Goal: Task Accomplishment & Management: Complete application form

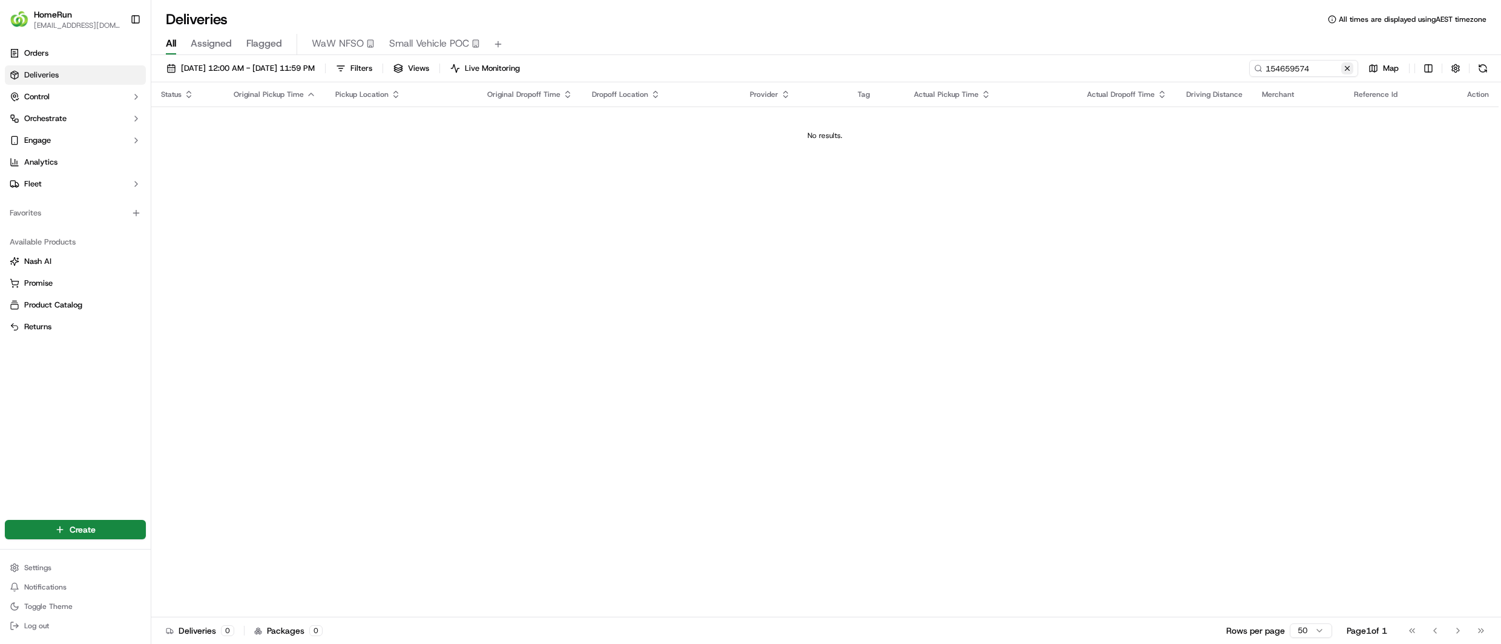
click at [1347, 72] on button at bounding box center [1347, 68] width 12 height 12
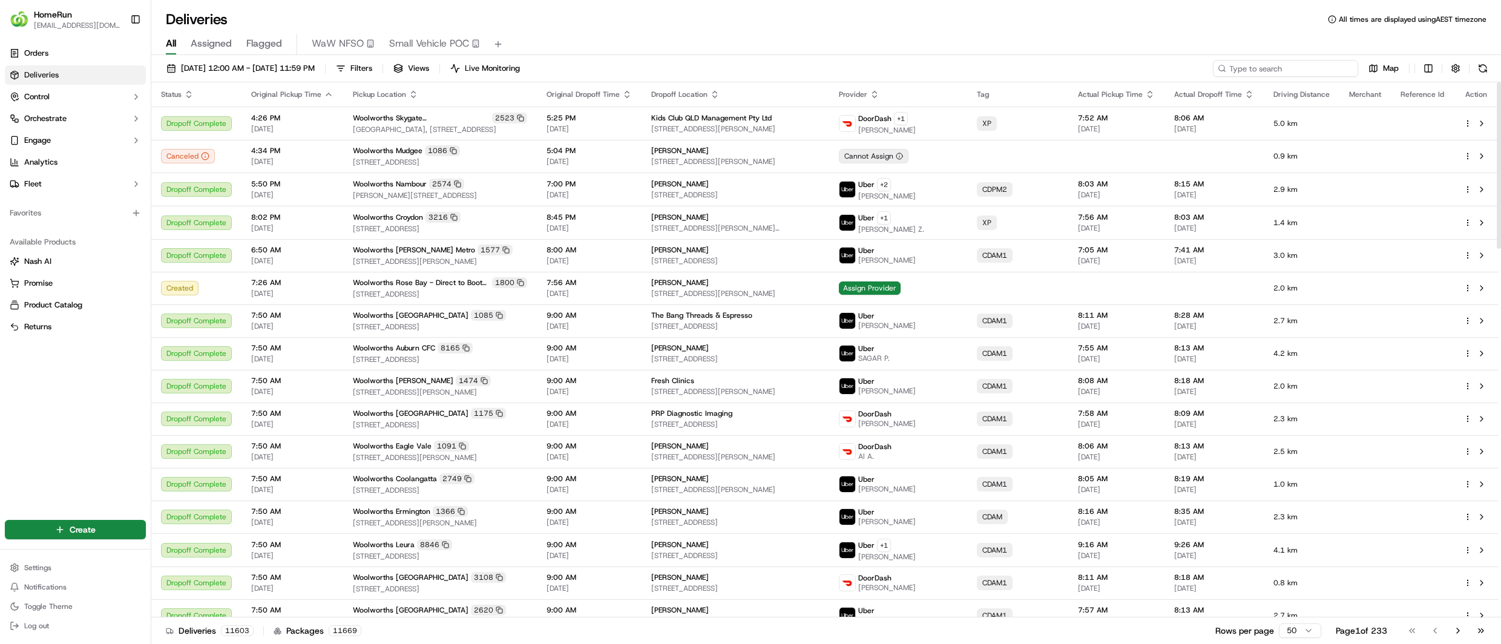
click at [1320, 76] on input at bounding box center [1285, 68] width 145 height 17
paste input "269630959"
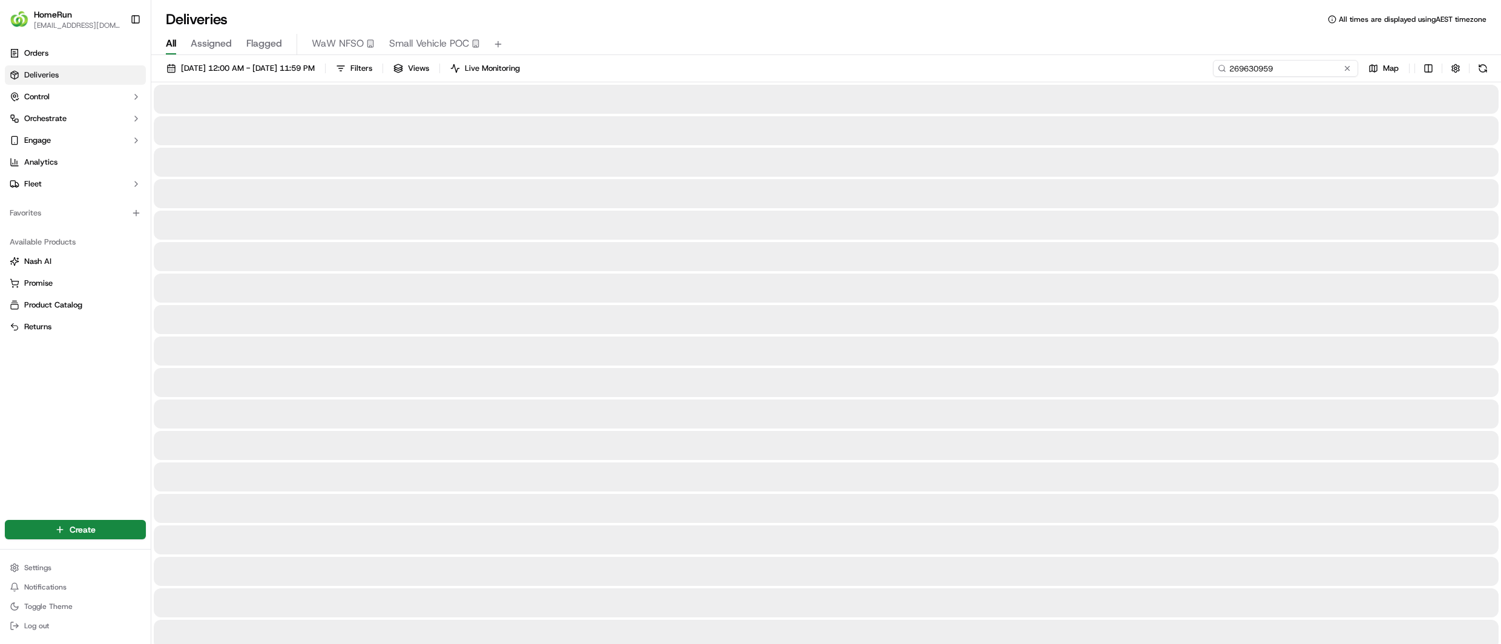
type input "269630959"
click at [269, 44] on span "Flagged" at bounding box center [264, 43] width 36 height 15
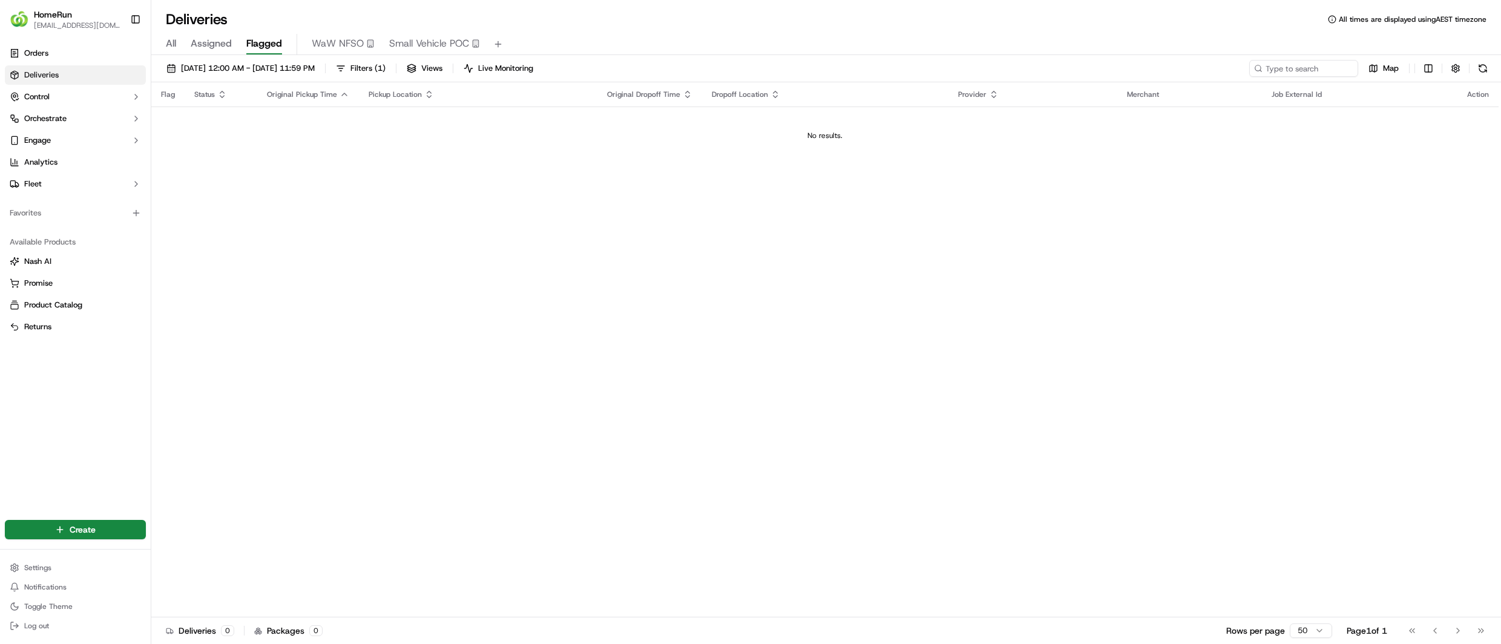
click at [169, 48] on span "All" at bounding box center [171, 43] width 10 height 15
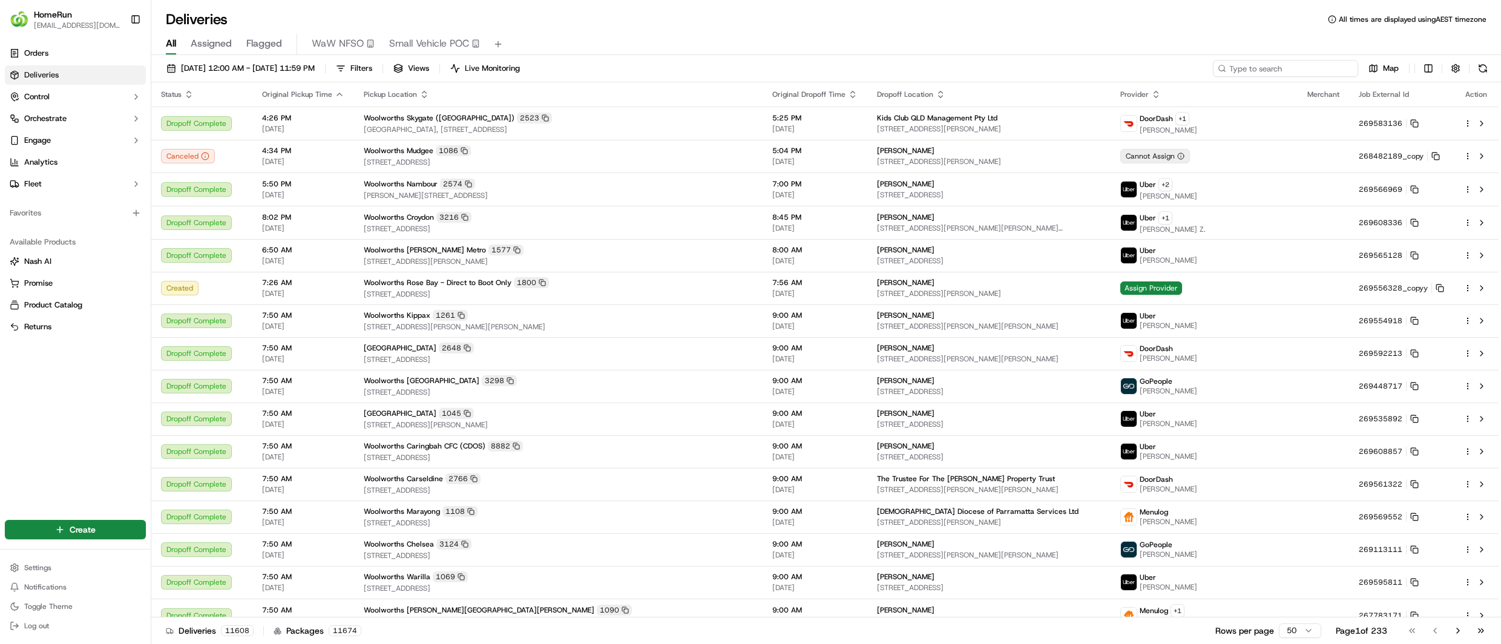
click at [1294, 61] on input at bounding box center [1285, 68] width 145 height 17
paste input "269630959"
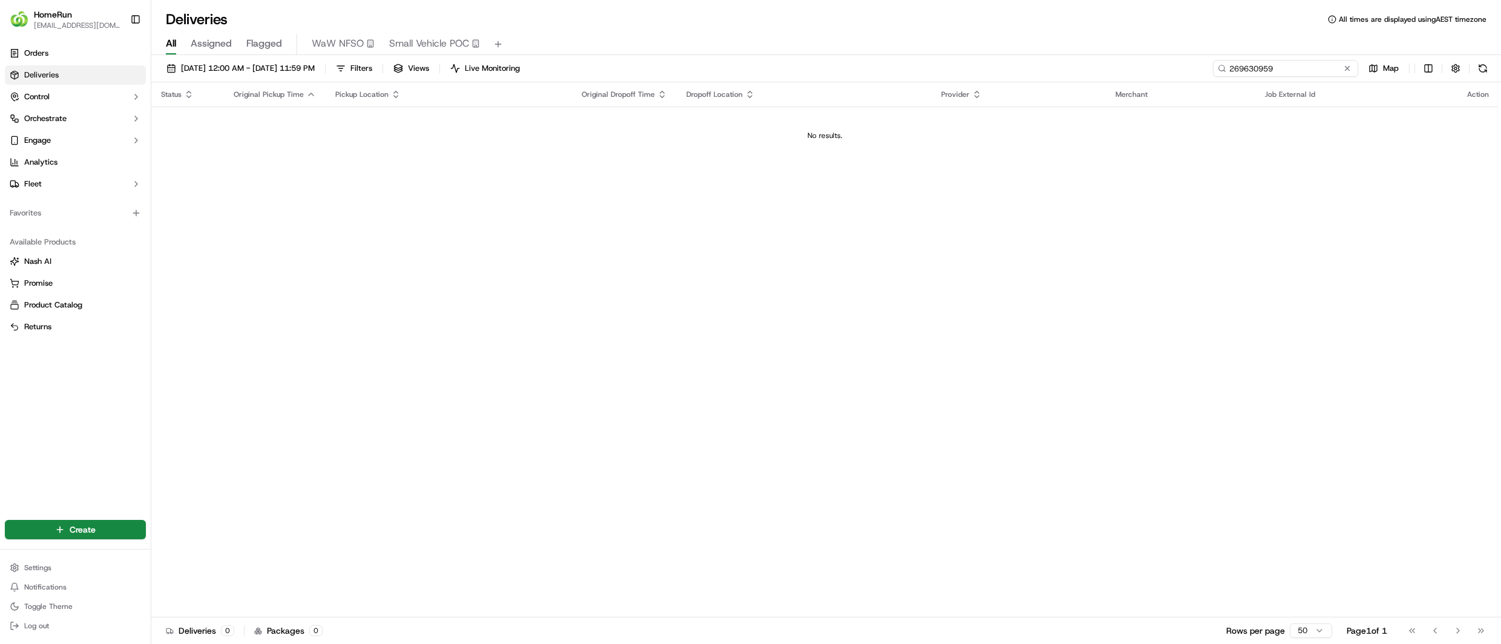
type input "269630959"
click at [240, 67] on span "[DATE] 12:00 AM - [DATE] 11:59 PM" at bounding box center [248, 68] width 134 height 11
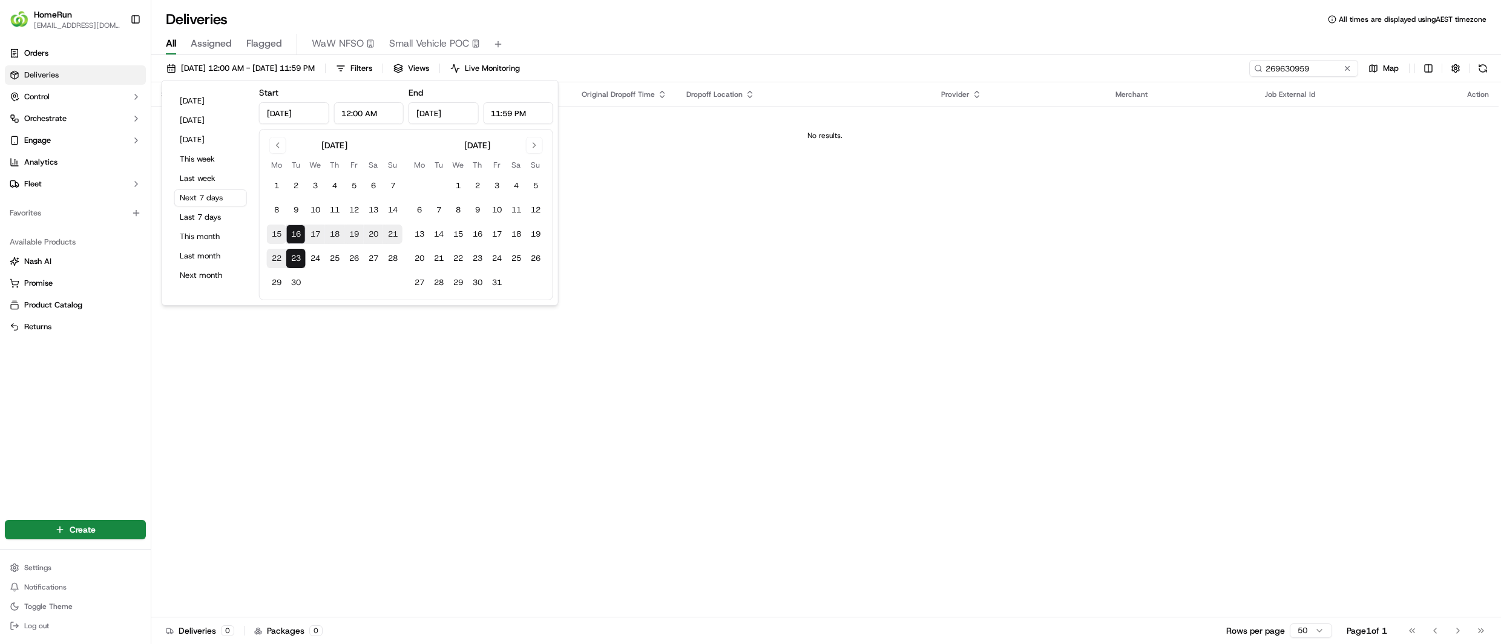
click at [279, 236] on button "15" at bounding box center [276, 234] width 19 height 19
type input "[DATE]"
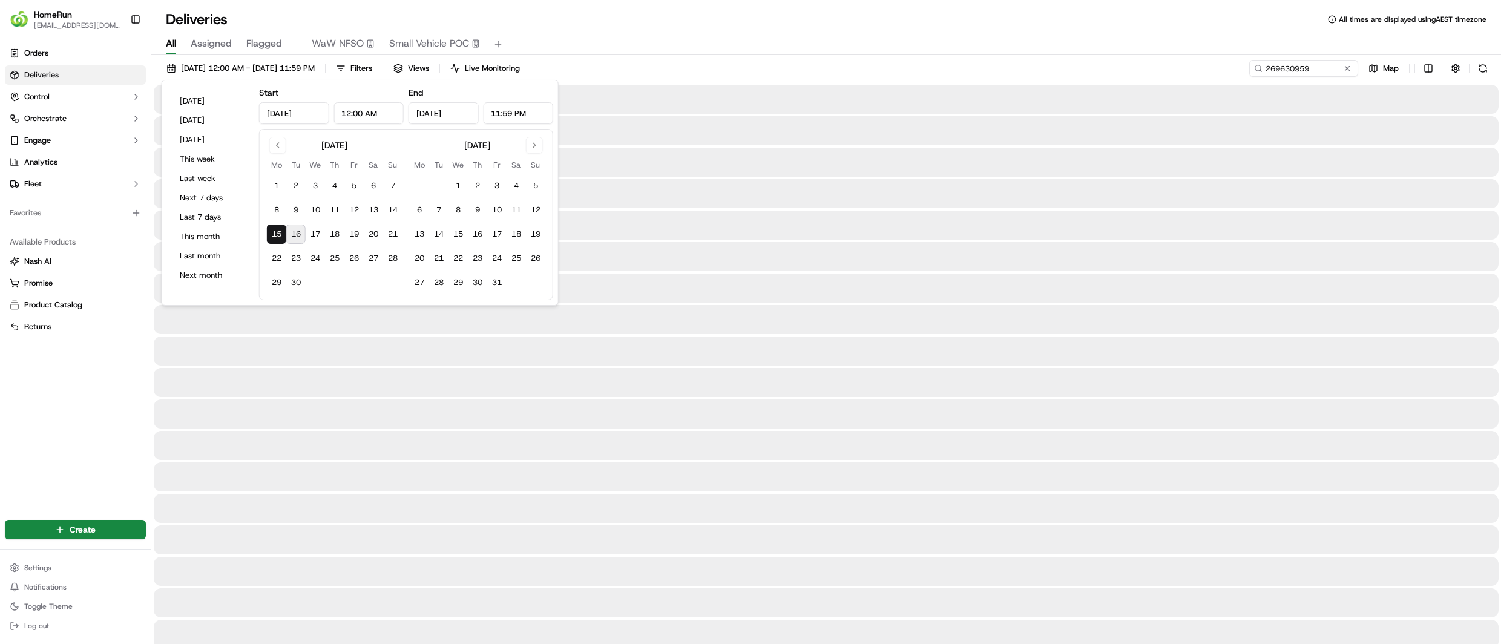
click at [294, 234] on button "16" at bounding box center [295, 234] width 19 height 19
type input "[DATE]"
click at [945, 74] on div "[DATE] 12:00 AM - [DATE] 11:59 PM Filters Views Live Monitoring 269630959 Map" at bounding box center [826, 71] width 1350 height 22
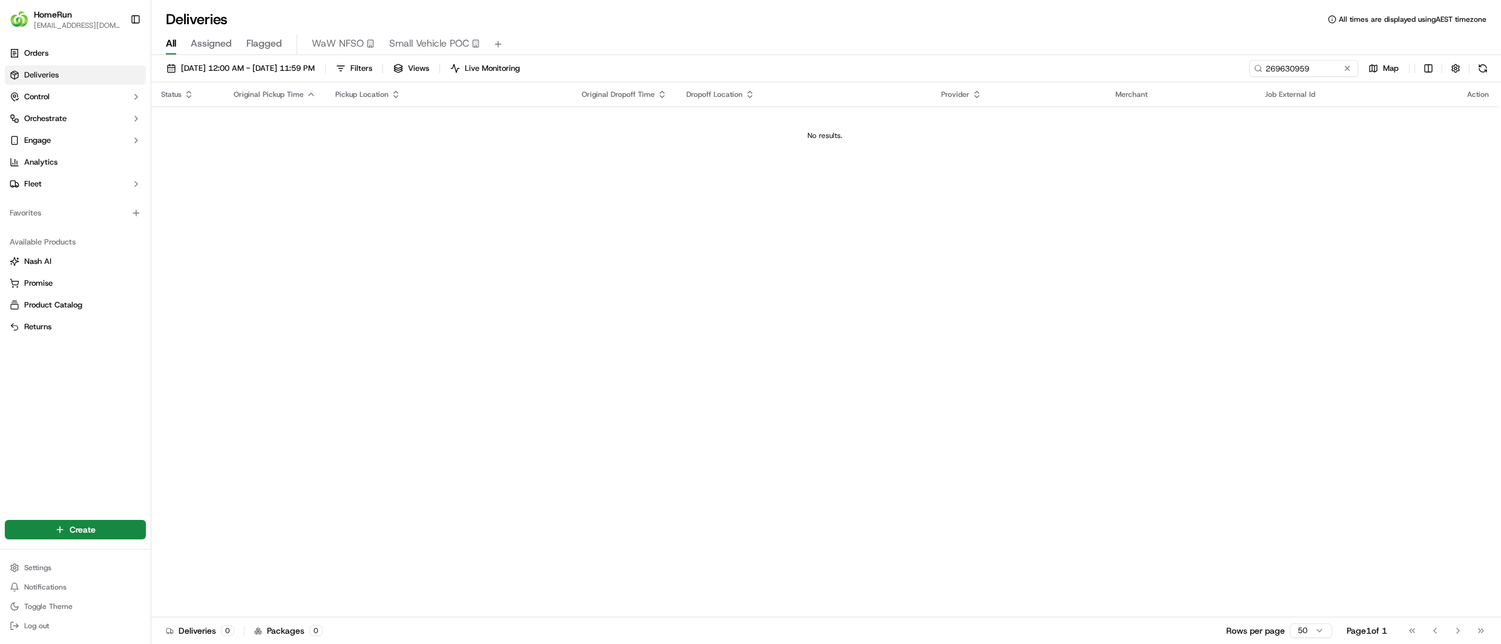
click at [209, 50] on span "Assigned" at bounding box center [211, 43] width 41 height 15
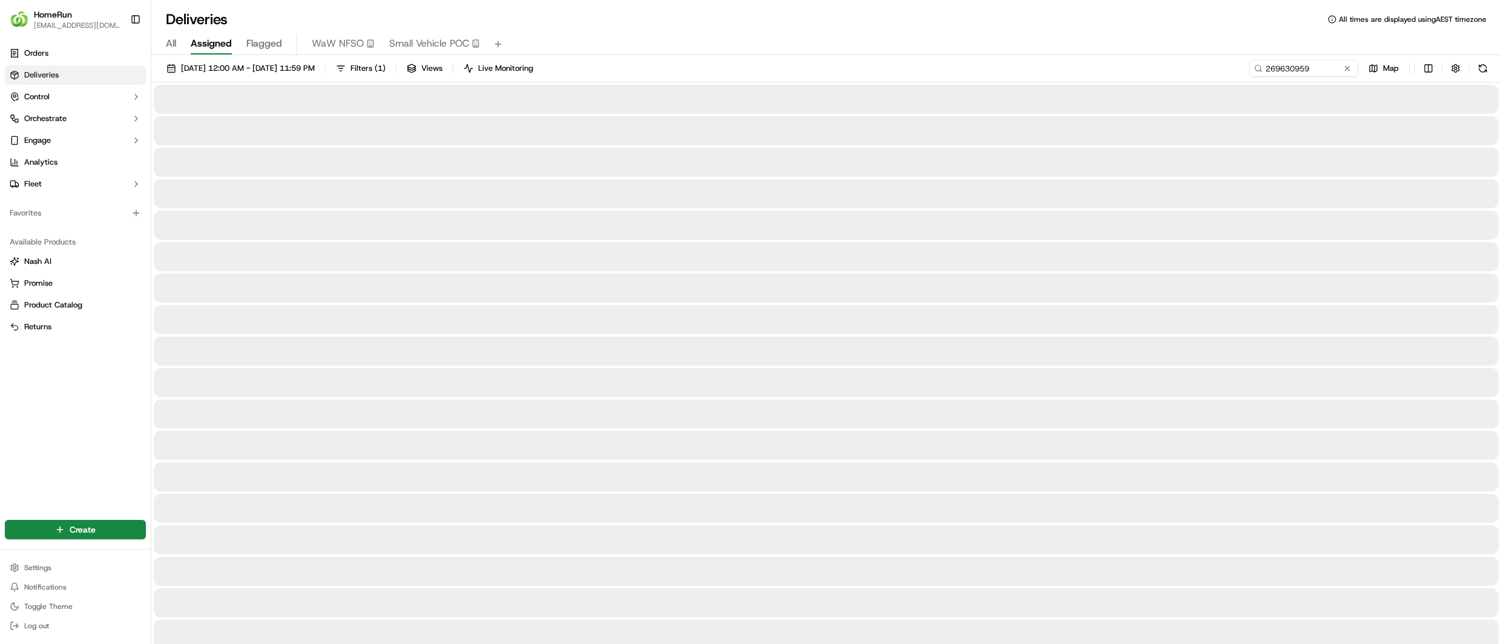
click at [171, 46] on span "All" at bounding box center [171, 43] width 10 height 15
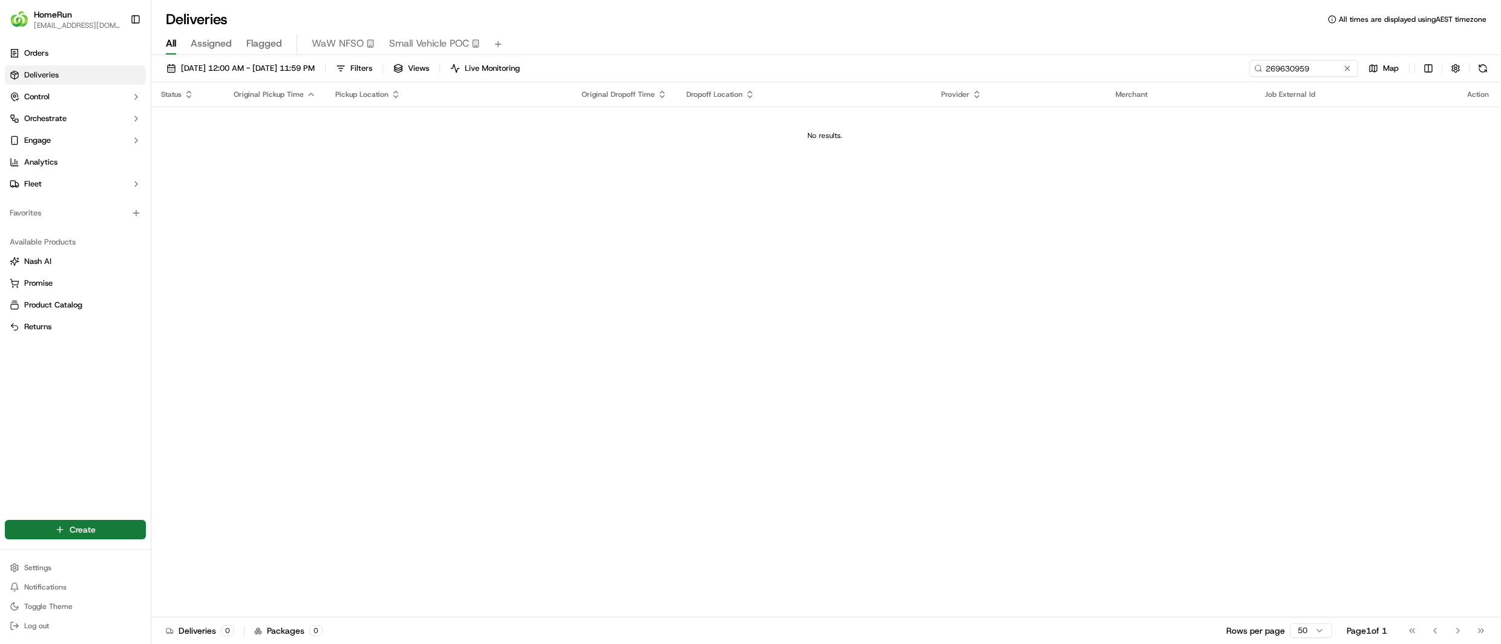
click at [93, 528] on html "HomeRun [EMAIL_ADDRESS][DOMAIN_NAME] Toggle Sidebar Orders Deliveries Control O…" at bounding box center [750, 322] width 1501 height 644
click at [223, 554] on link "Delivery" at bounding box center [218, 552] width 135 height 22
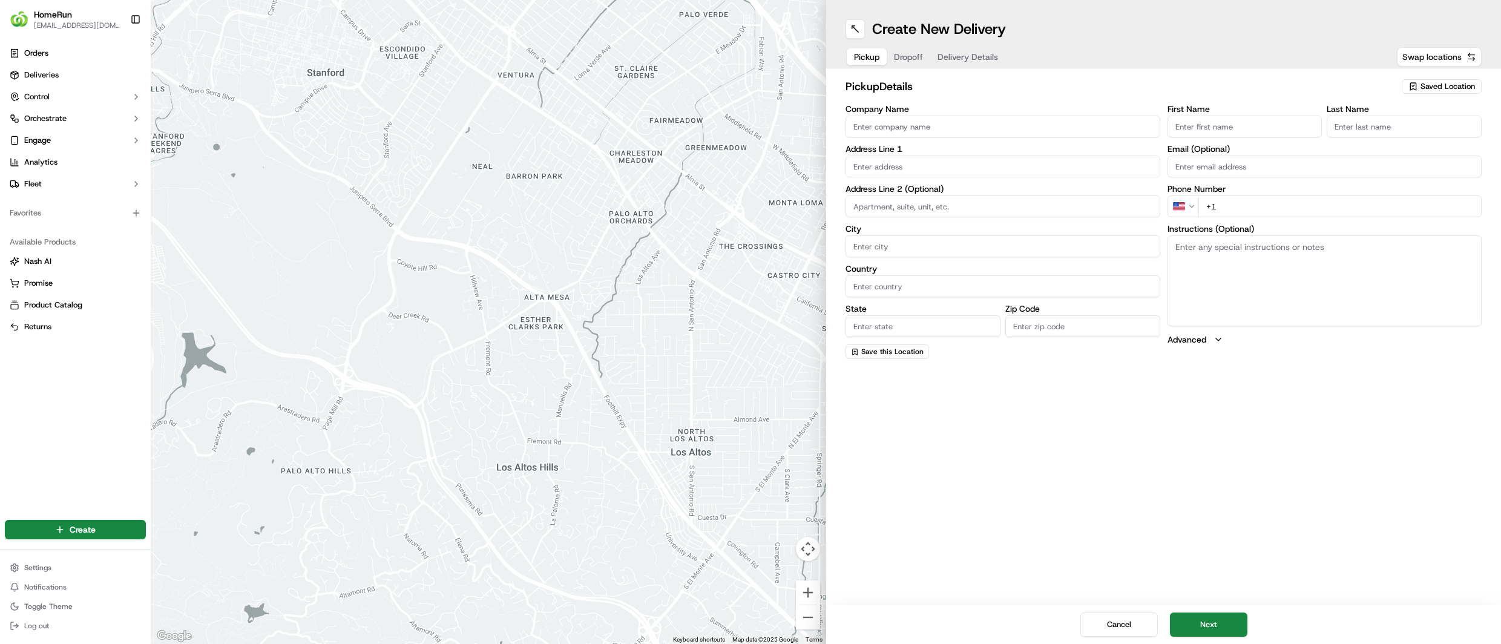
click at [1441, 57] on span "Swap locations" at bounding box center [1431, 57] width 59 height 12
click at [1437, 86] on span "Saved Location" at bounding box center [1448, 86] width 54 height 11
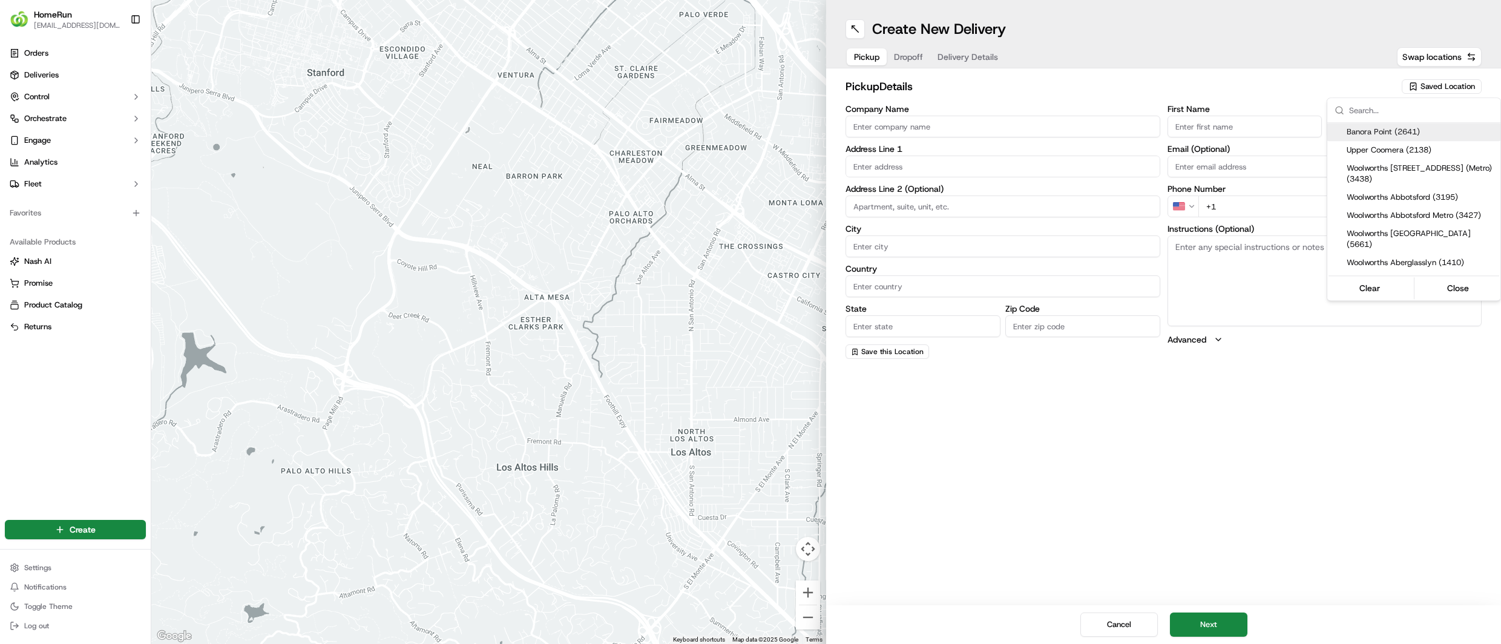
click at [1441, 58] on html "HomeRun [EMAIL_ADDRESS][DOMAIN_NAME] Toggle Sidebar Orders Deliveries Control O…" at bounding box center [750, 322] width 1501 height 644
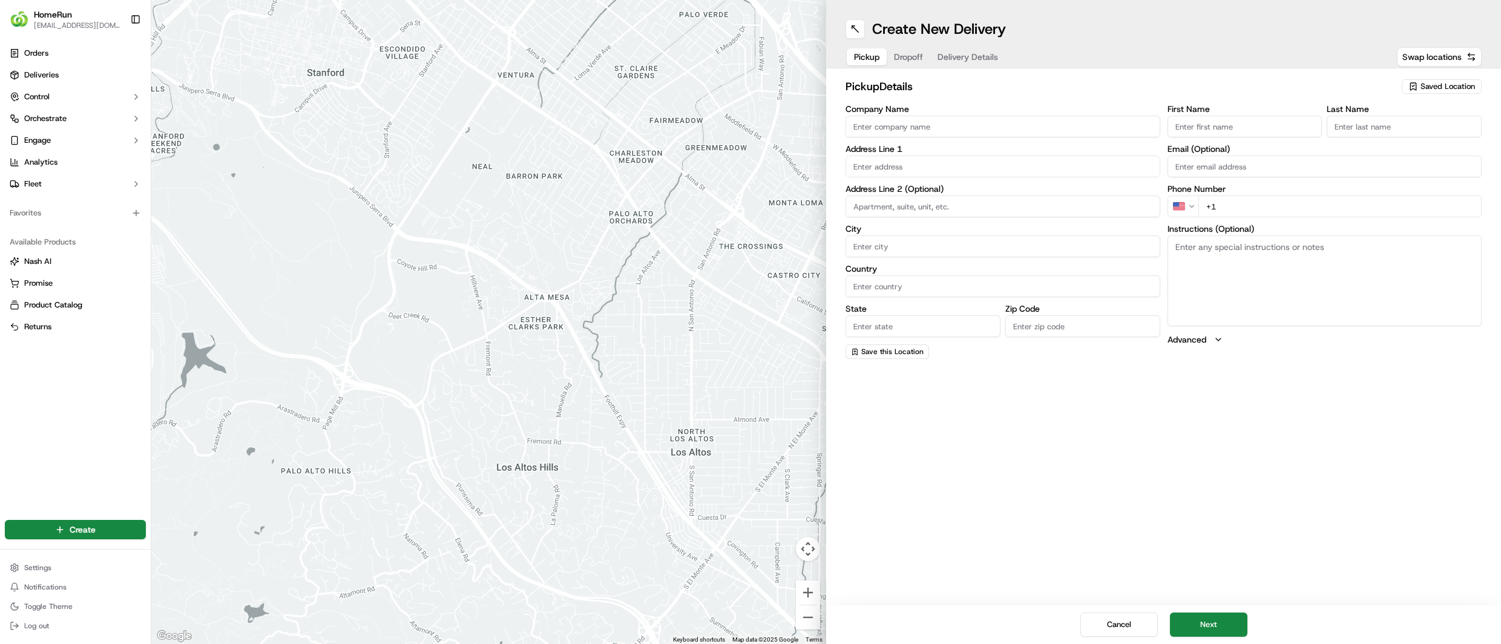
click at [1441, 79] on div "Saved Location" at bounding box center [1442, 86] width 80 height 15
type input "CARINDALE"
click at [1422, 128] on span "Woolworths Carindale (2560)" at bounding box center [1421, 131] width 149 height 11
type input "Woolworths Carindale"
type input "[STREET_ADDRESS]"
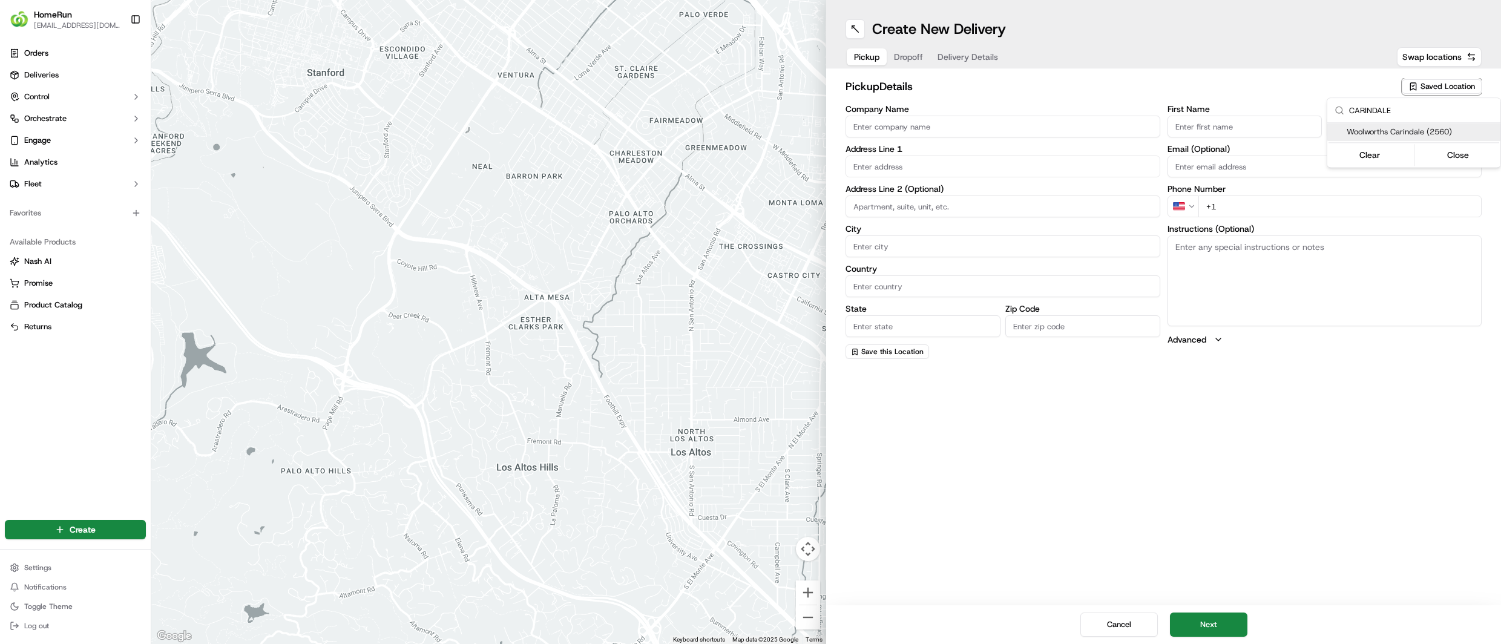
type input "Carindale"
type input "AU"
type input "QLD"
type input "4152"
type input "Manager"
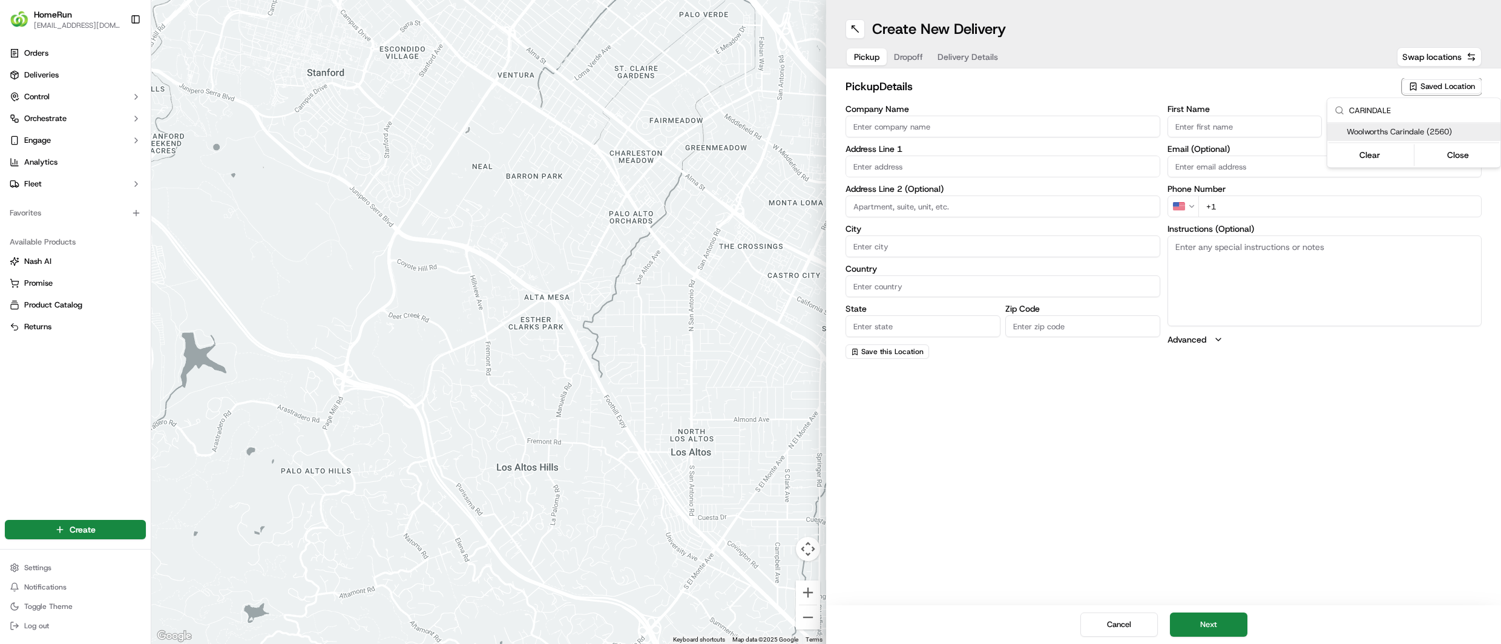
type input "Manager"
type input "[PHONE_NUMBER]"
type textarea "Collect via Direct-to-Boot Drive Thru. Enter from [GEOGRAPHIC_DATA]Proceed to U…"
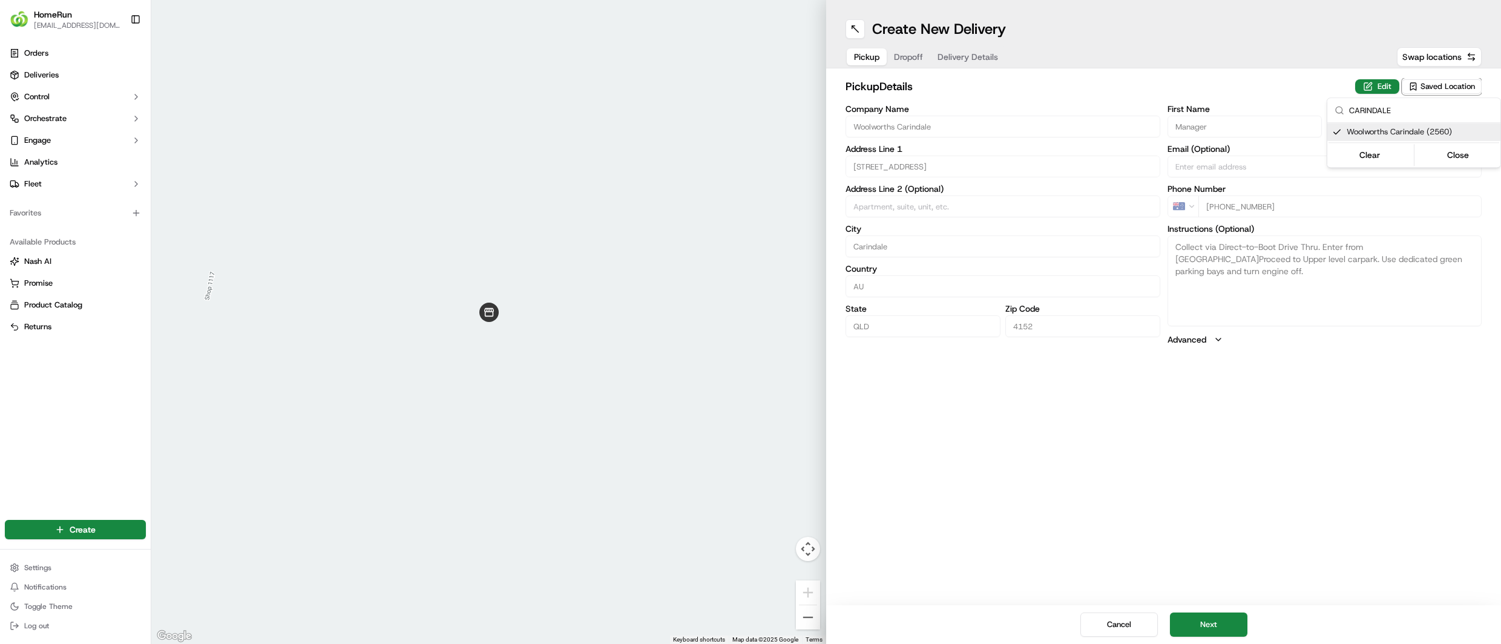
click at [1204, 616] on html "HomeRun [EMAIL_ADDRESS][DOMAIN_NAME] Toggle Sidebar Orders Deliveries Control O…" at bounding box center [750, 322] width 1501 height 644
click at [1203, 625] on button "Next" at bounding box center [1208, 625] width 77 height 24
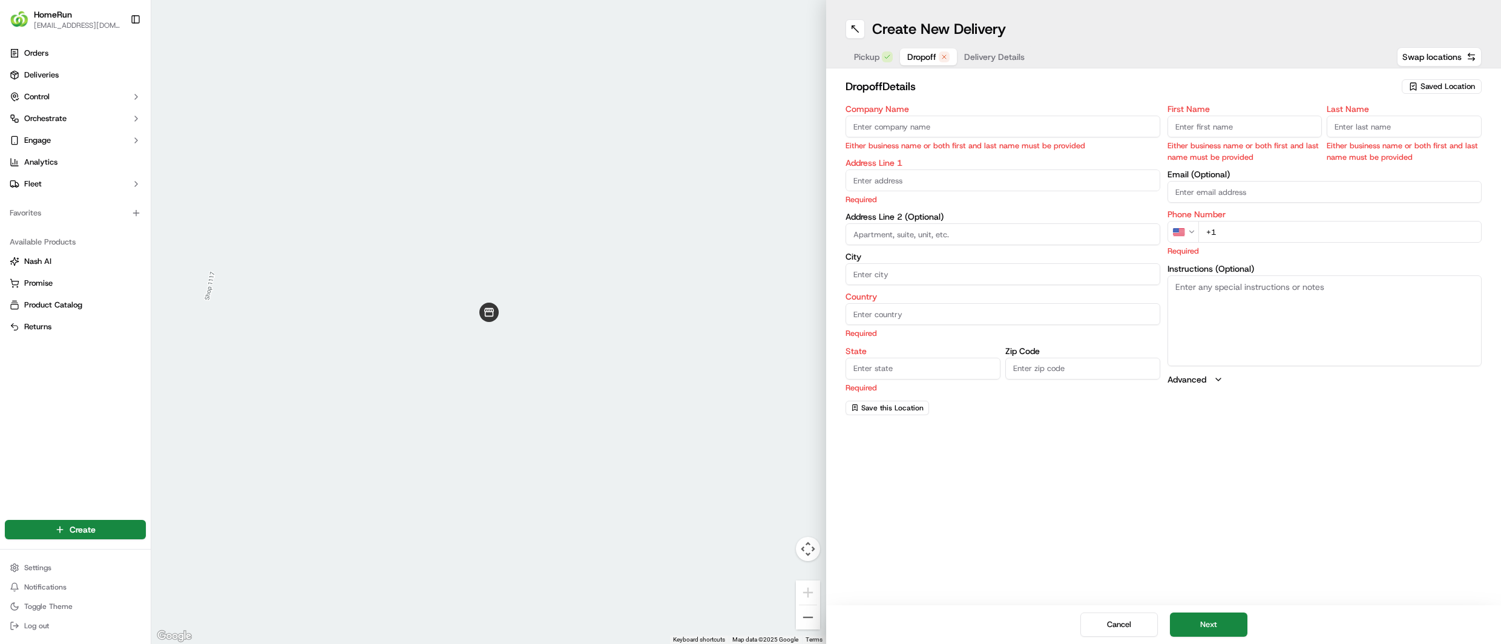
click at [1252, 134] on input "First Name" at bounding box center [1245, 127] width 155 height 22
paste input "[PERSON_NAME]"
click at [1225, 128] on input "[PERSON_NAME]" at bounding box center [1245, 127] width 155 height 22
type input "[PERSON_NAME]"
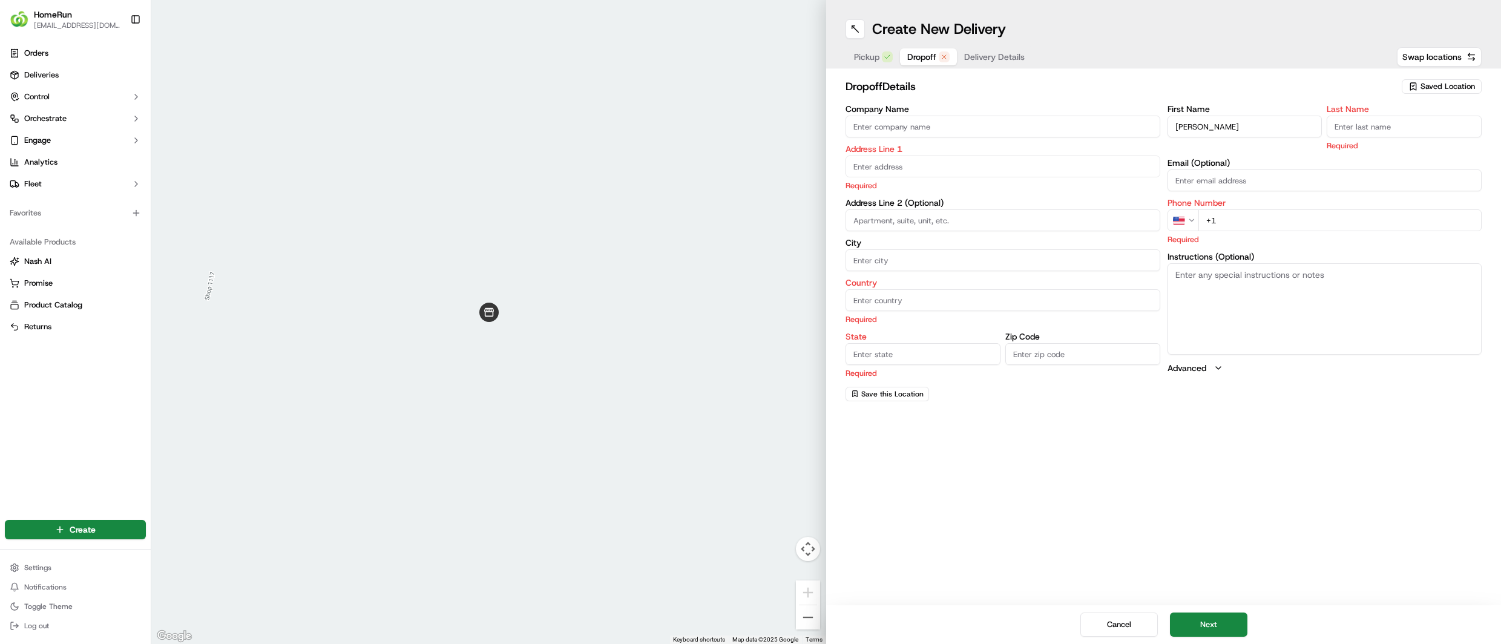
drag, startPoint x: 1349, startPoint y: 130, endPoint x: 1333, endPoint y: 128, distance: 15.8
click at [1349, 130] on input "Last Name" at bounding box center [1404, 127] width 155 height 22
paste input "[PERSON_NAME]"
type input "[PERSON_NAME]"
click at [1216, 134] on input "[PERSON_NAME]" at bounding box center [1245, 127] width 155 height 22
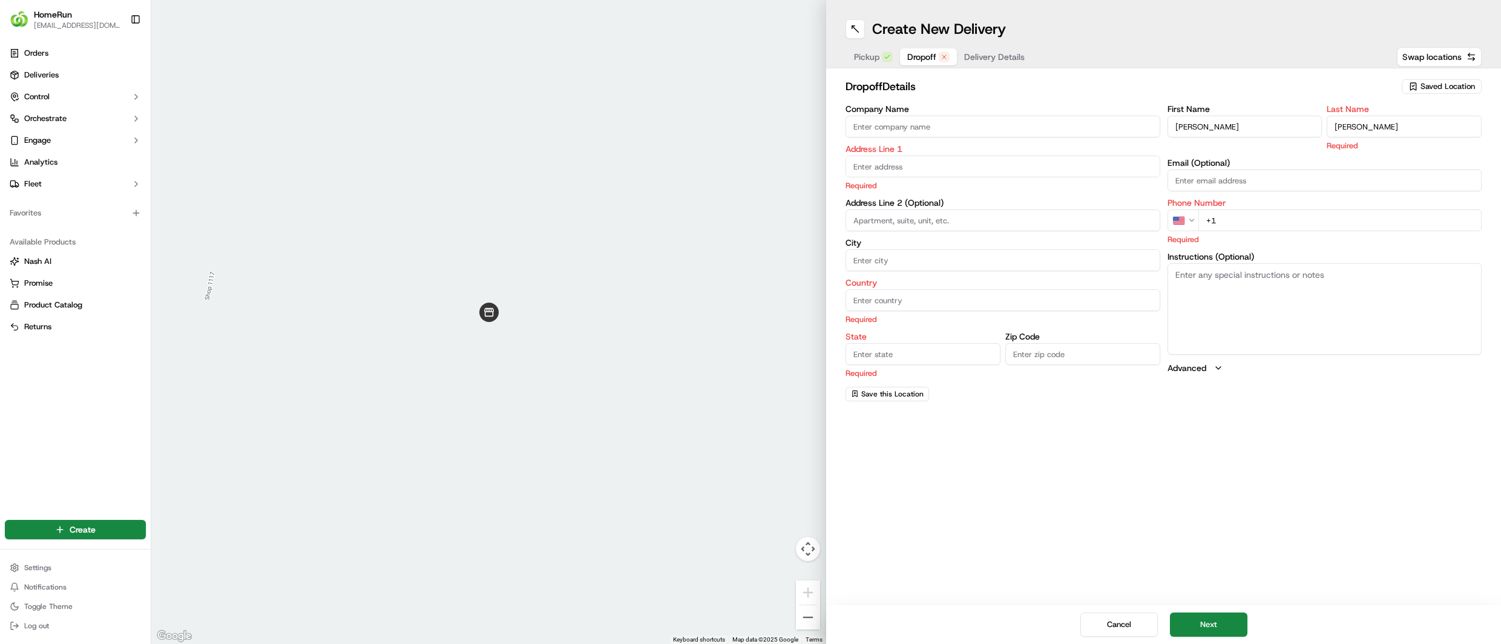
click at [1216, 134] on input "[PERSON_NAME]" at bounding box center [1245, 127] width 155 height 22
type input "TonyRosa"
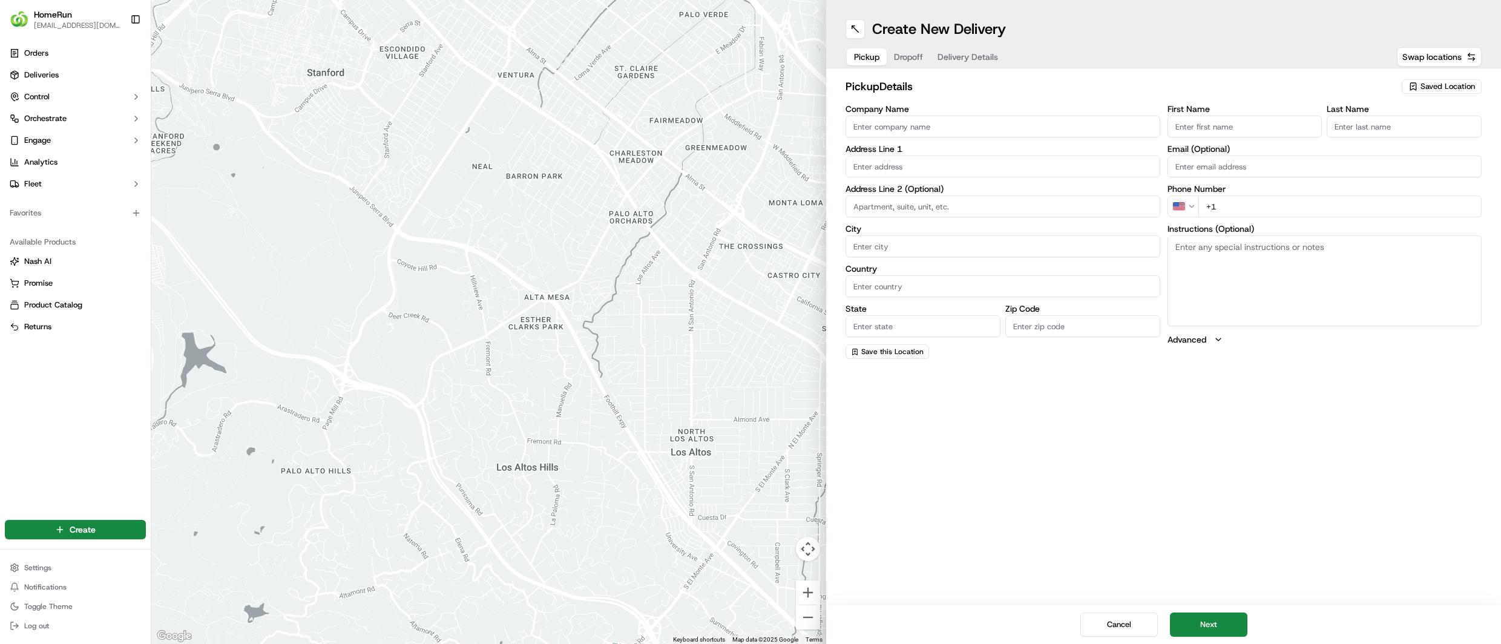
click at [1441, 85] on span "Saved Location" at bounding box center [1448, 86] width 54 height 11
type input "CARINDALE"
click at [1381, 131] on span "Woolworths Carindale (2560)" at bounding box center [1421, 131] width 149 height 11
type input "Woolworths Carindale"
type input "[STREET_ADDRESS]"
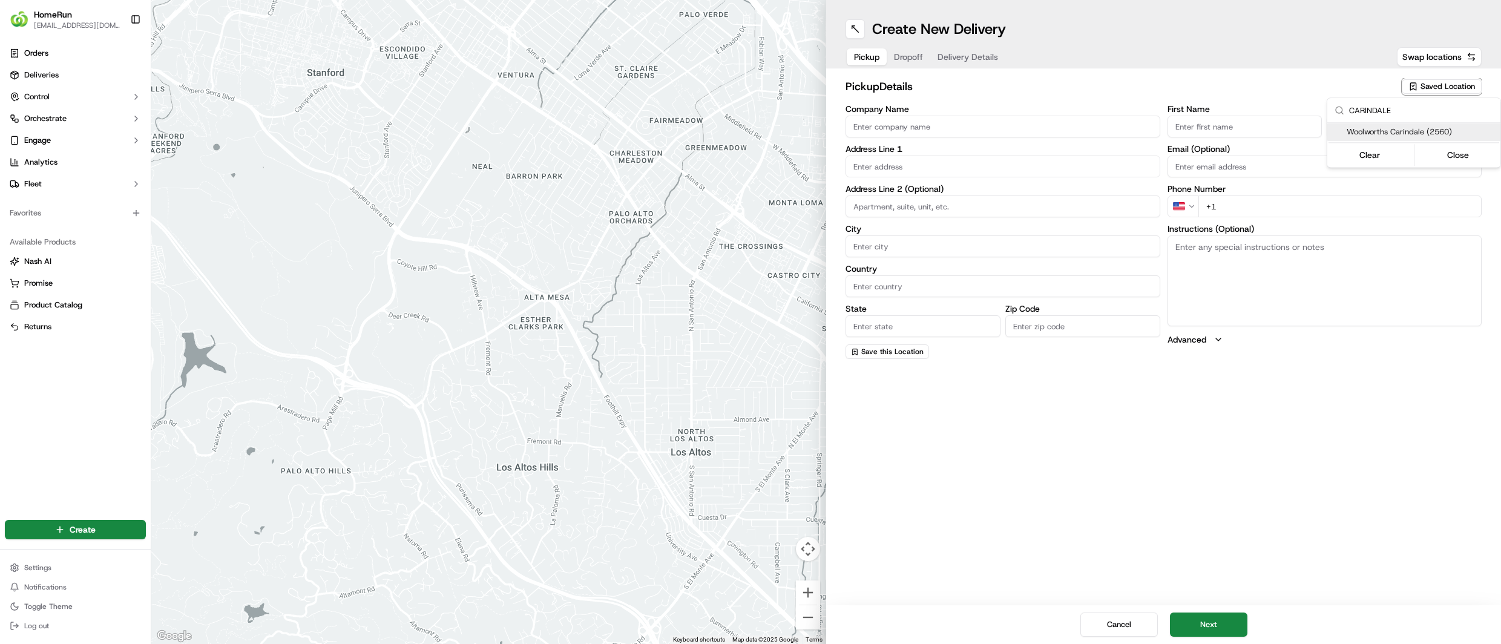
type input "Carindale"
type input "AU"
type input "QLD"
type input "4152"
type input "Manager"
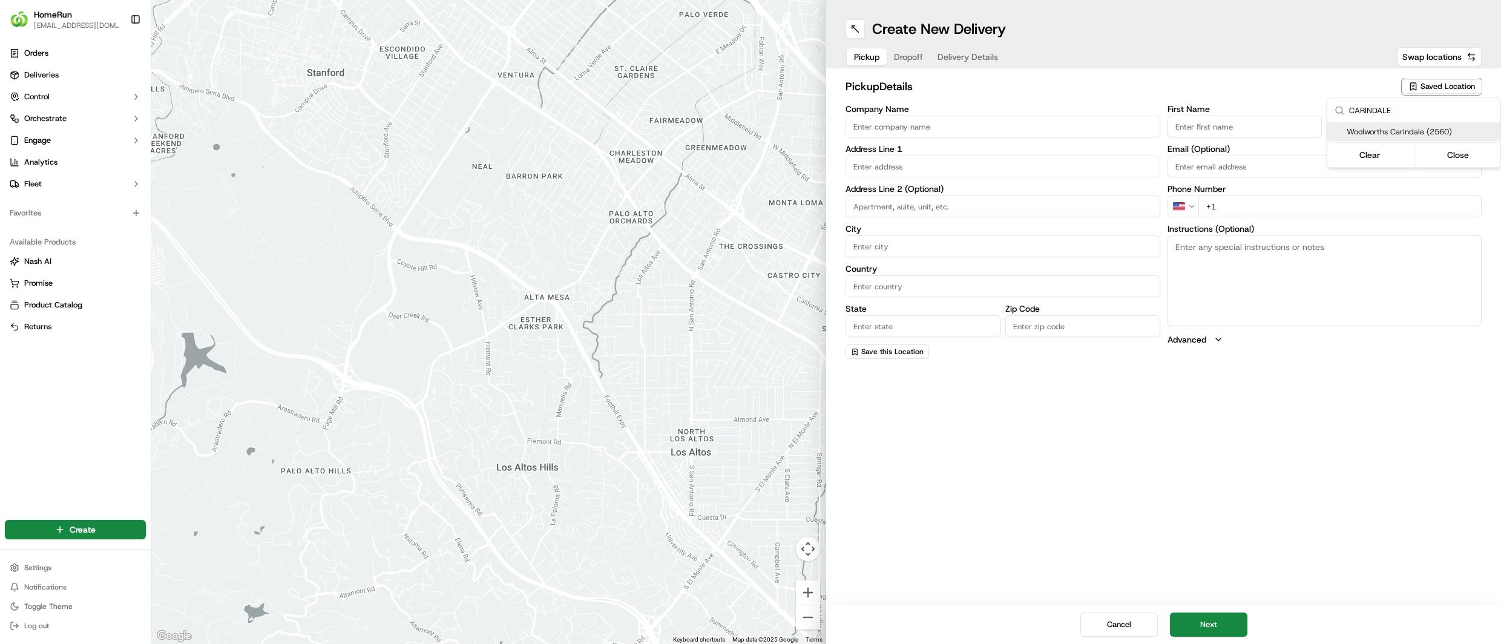
type input "Manager"
type input "[PHONE_NUMBER]"
type textarea "Collect via Direct-to-Boot Drive Thru. Enter from [GEOGRAPHIC_DATA]Proceed to U…"
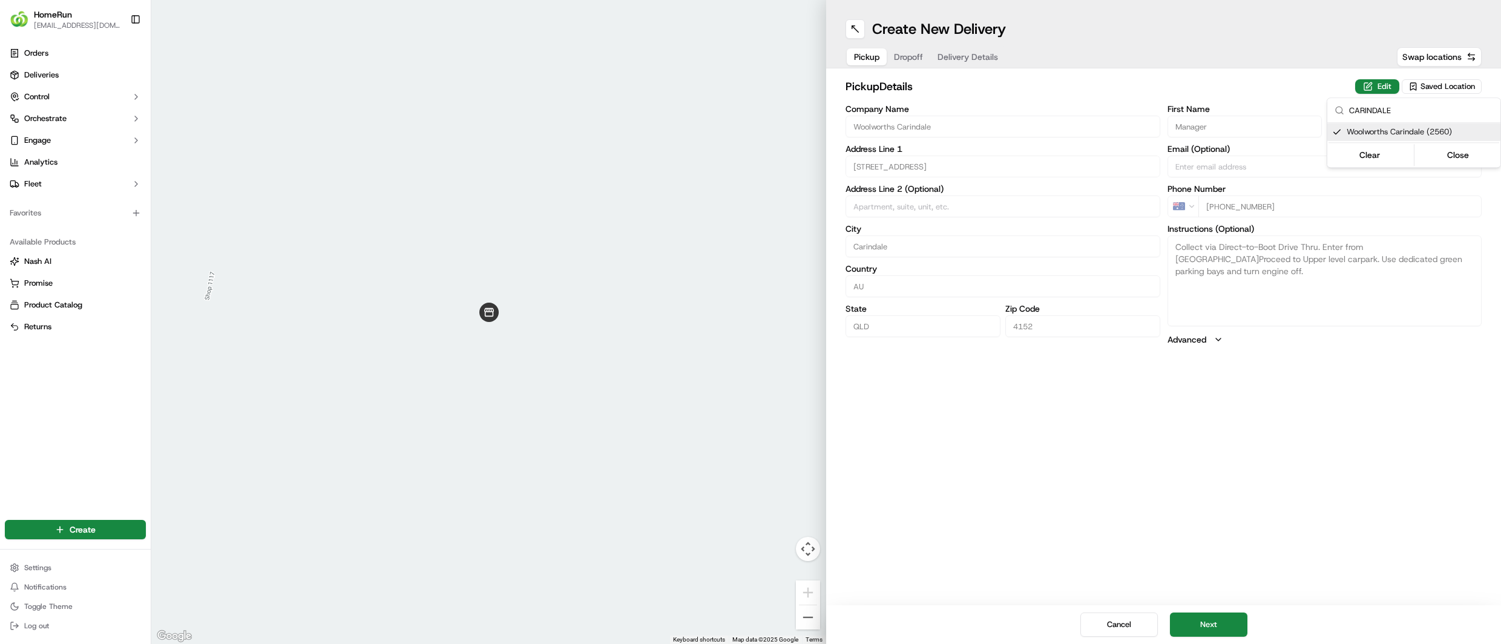
click at [1216, 617] on html "HomeRun rpuckett@woolworths.com.au Toggle Sidebar Orders Deliveries Control Orc…" at bounding box center [750, 322] width 1501 height 644
click at [1209, 622] on button "Next" at bounding box center [1208, 625] width 77 height 24
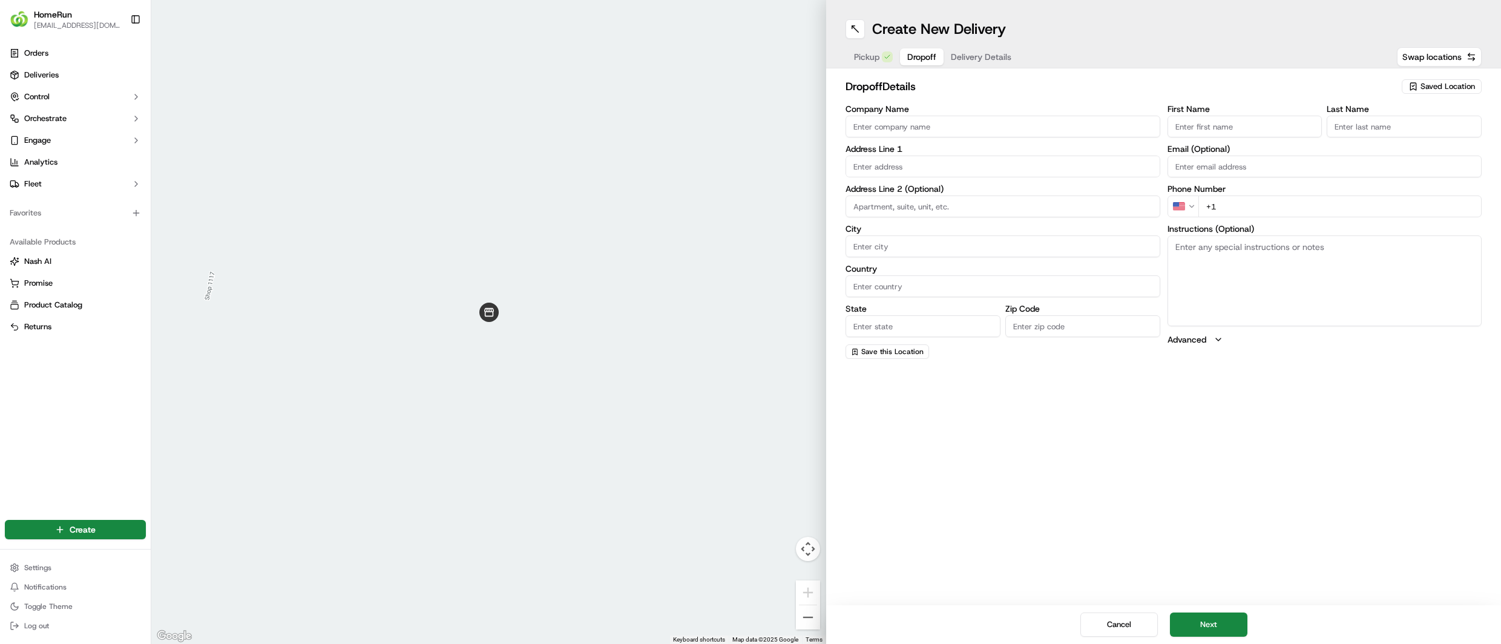
click at [1289, 146] on label "Email (Optional)" at bounding box center [1325, 149] width 315 height 8
click at [1289, 156] on input "Email (Optional)" at bounding box center [1325, 167] width 315 height 22
click at [1287, 142] on div "First Name Last Name Email (Optional) Phone Number US +1 Instructions (Optional…" at bounding box center [1325, 232] width 315 height 254
click at [1278, 133] on input "First Name" at bounding box center [1245, 127] width 155 height 22
paste input "TonyRosa"
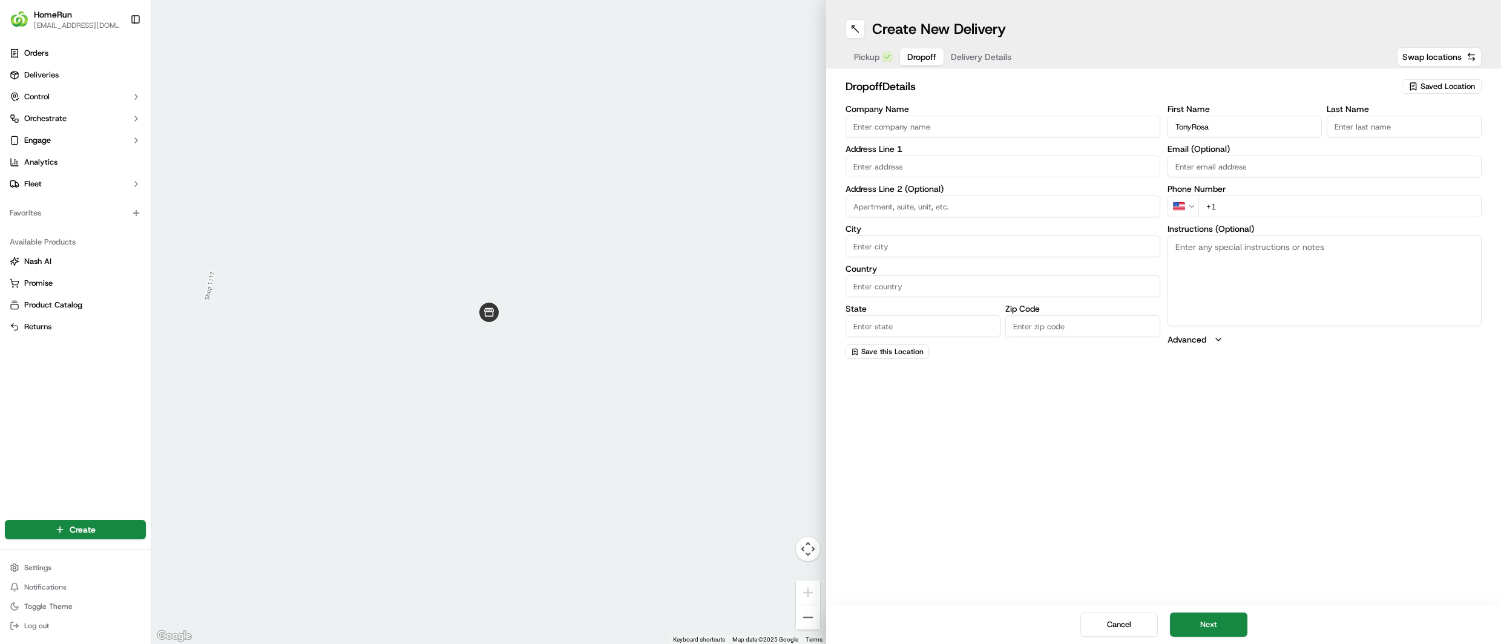
type input "TonyRosa"
click at [1368, 120] on input "Last Name" at bounding box center [1404, 127] width 155 height 22
paste input "[PERSON_NAME]"
type input "[PERSON_NAME]"
click at [1197, 220] on html "HomeRun rpuckett@woolworths.com.au Toggle Sidebar Orders Deliveries Control Orc…" at bounding box center [750, 322] width 1501 height 644
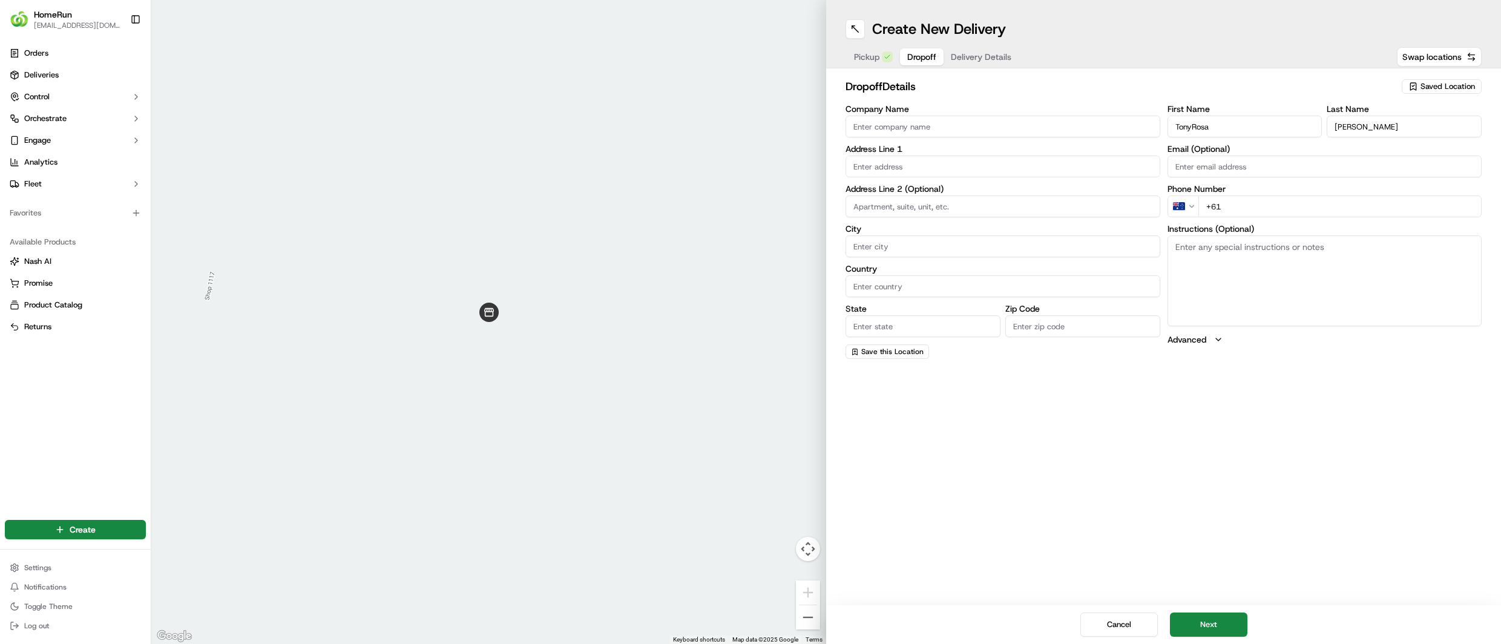
click at [1261, 211] on input "+61" at bounding box center [1340, 206] width 284 height 22
paste input "0468 424 955"
type input "+61 0468 424 955"
click at [1264, 162] on input "Email (Optional)" at bounding box center [1325, 167] width 315 height 22
paste input "rosa.stark@icloud.com"
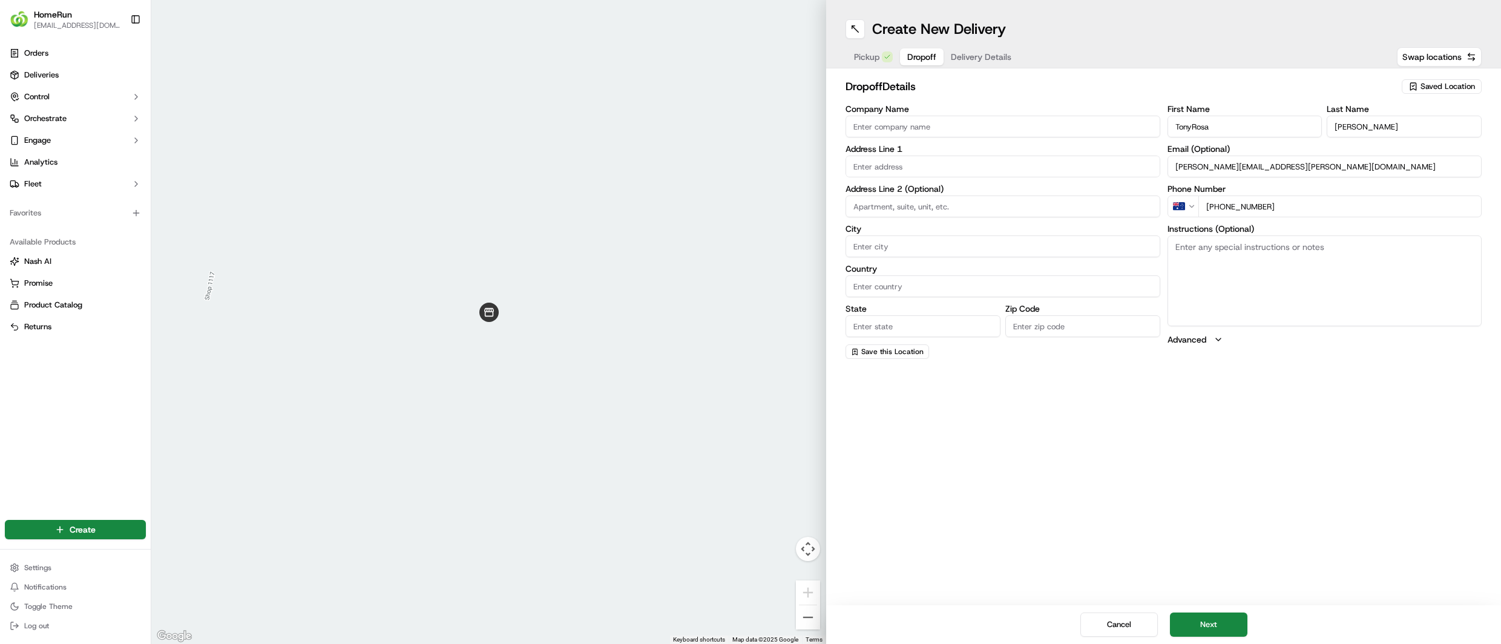
type input "rosa.stark@icloud.com"
click at [884, 165] on input "text" at bounding box center [1003, 167] width 315 height 22
paste input "68 Linacre Cres, CARINDALE Q"
click at [938, 193] on div "68 Linacre Cres, Carindale QLD, Australia" at bounding box center [1003, 192] width 309 height 18
type input "68 Linacre Cres, Carindale QLD 4152, Australia"
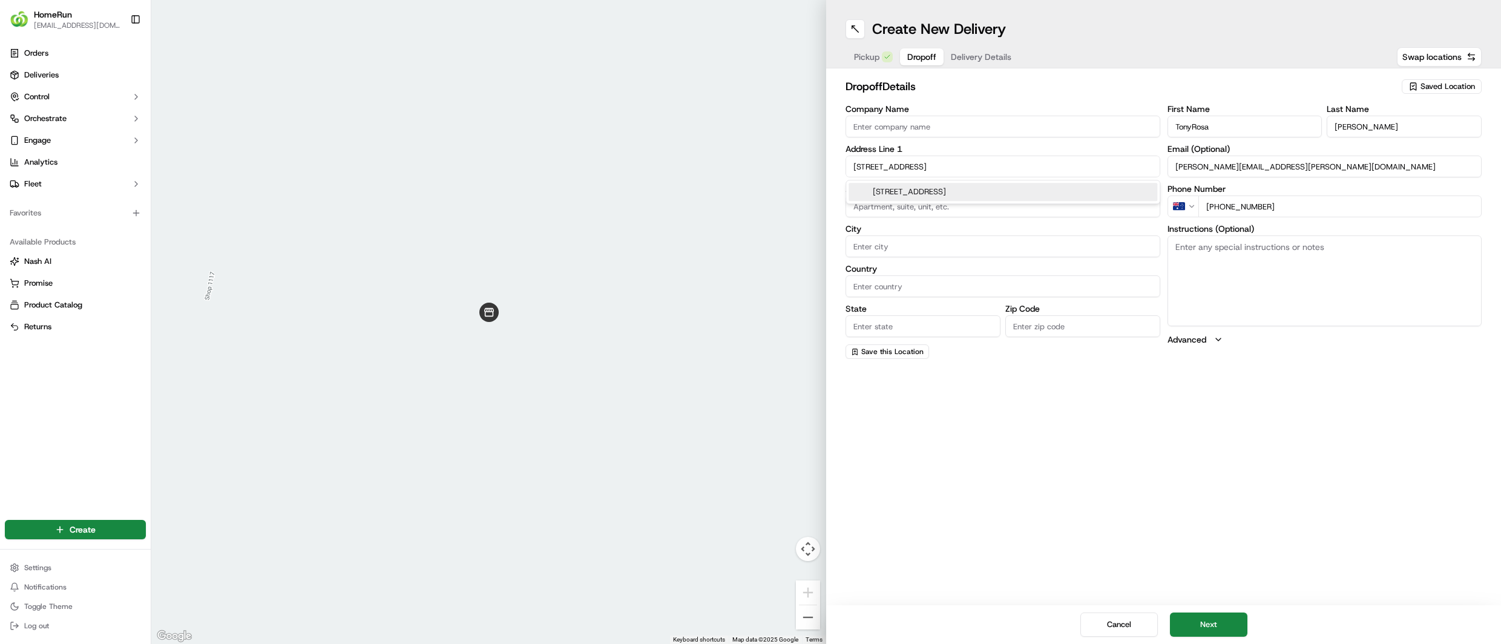
type input "Carindale"
type input "Australia"
type input "QLD"
type input "4152"
type input "68 Linacre Crescent"
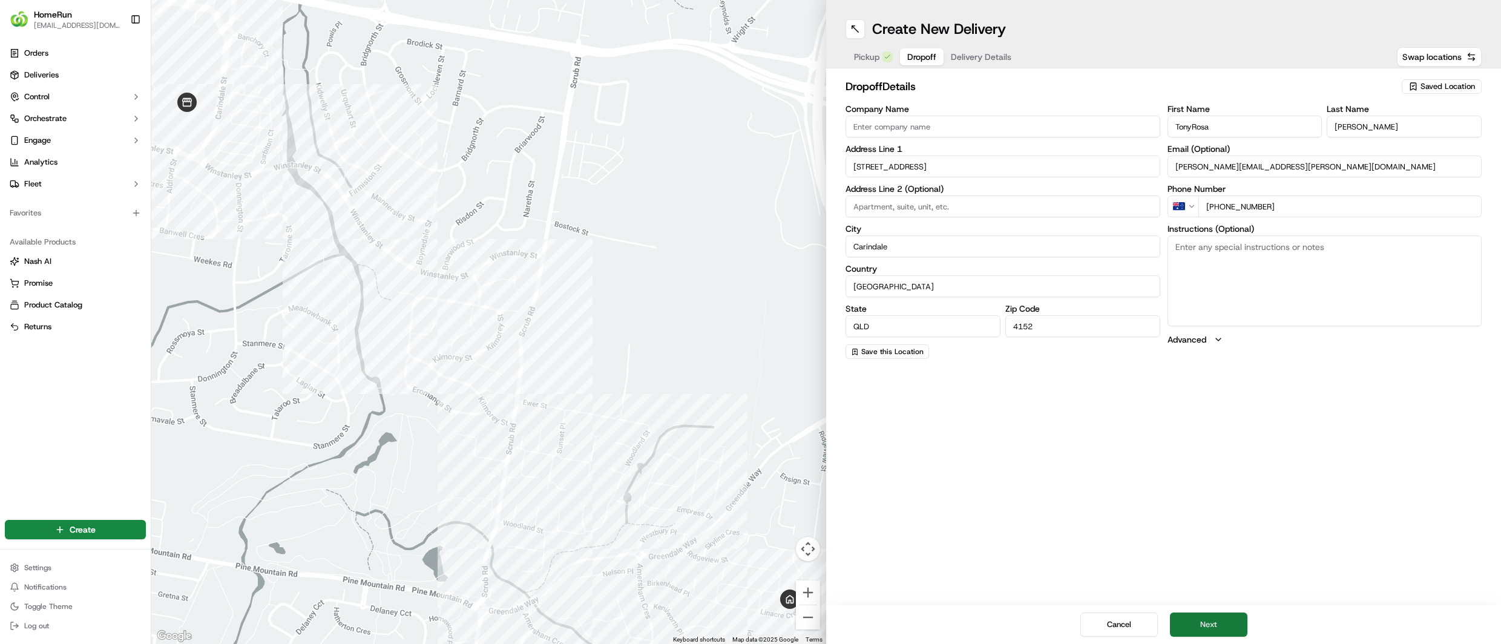
click at [1189, 621] on button "Next" at bounding box center [1208, 625] width 77 height 24
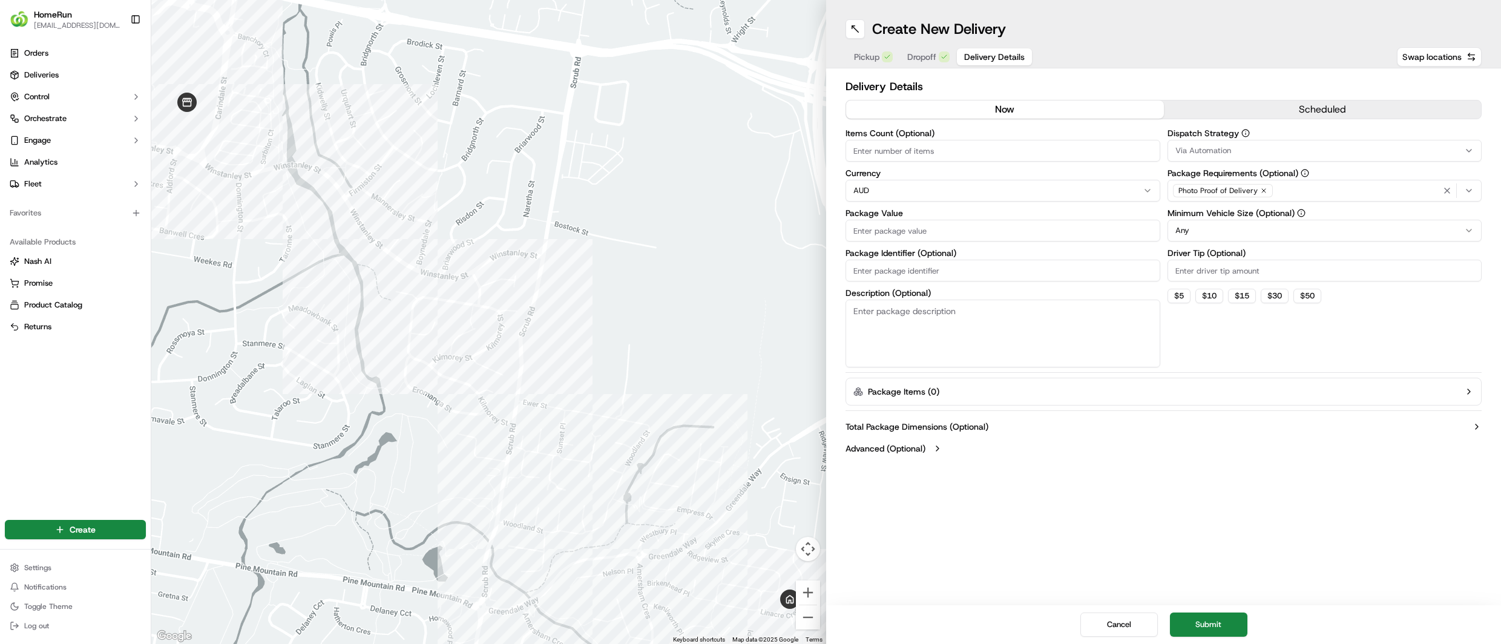
click at [954, 271] on input "Package Identifier (Optional)" at bounding box center [1003, 271] width 315 height 22
paste input "269630959"
type input "269630959"
click at [921, 225] on input "Package Value" at bounding box center [1003, 231] width 315 height 22
paste input "122.07"
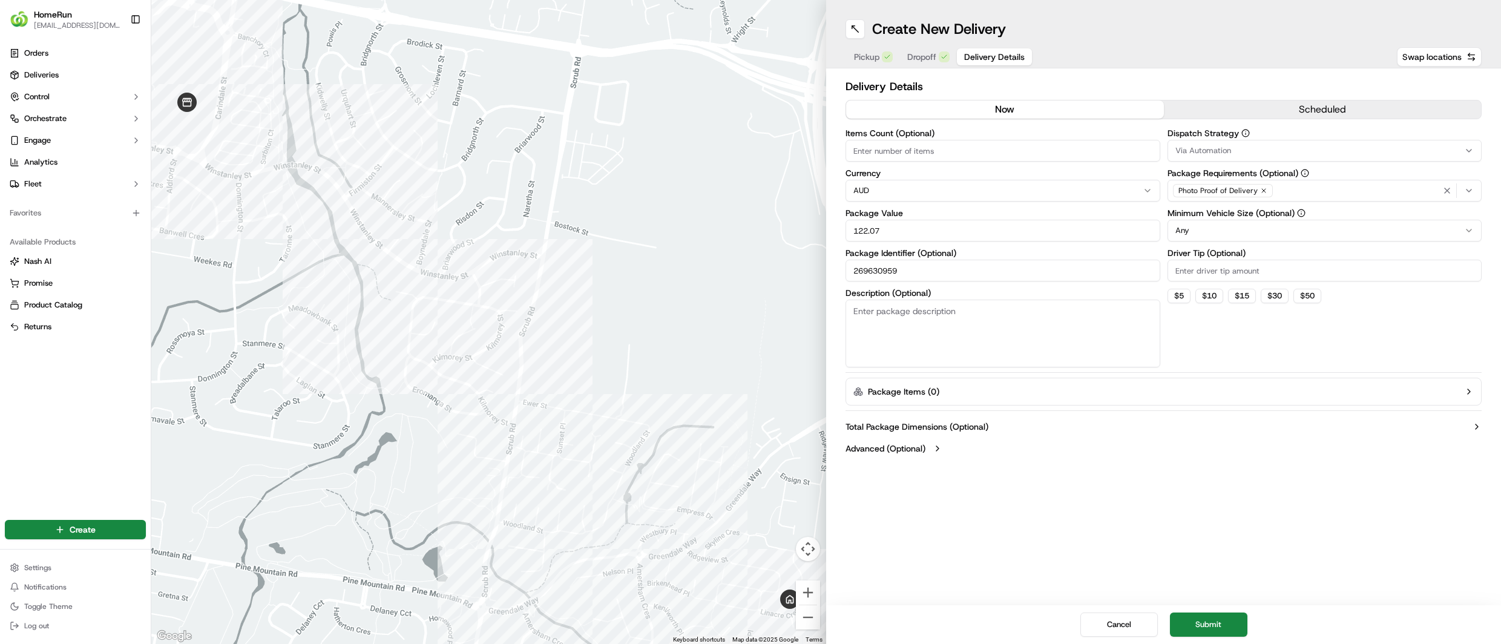
type input "122.07"
click at [916, 160] on input "Items Count (Optional)" at bounding box center [1003, 151] width 315 height 22
type input "15"
click at [1217, 617] on button "Submit" at bounding box center [1208, 625] width 77 height 24
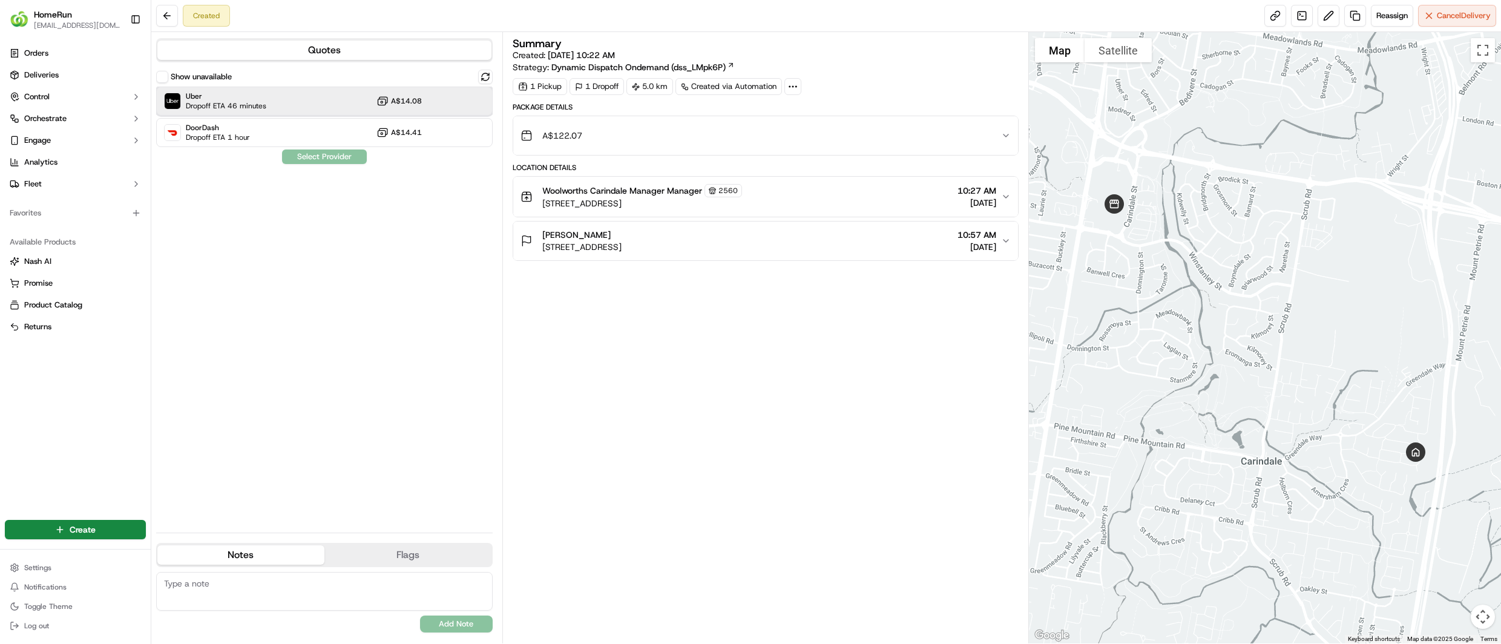
click at [238, 100] on span "Uber" at bounding box center [226, 96] width 80 height 10
click at [308, 155] on button "Assign Provider" at bounding box center [324, 156] width 86 height 15
